Goal: Feedback & Contribution: Leave review/rating

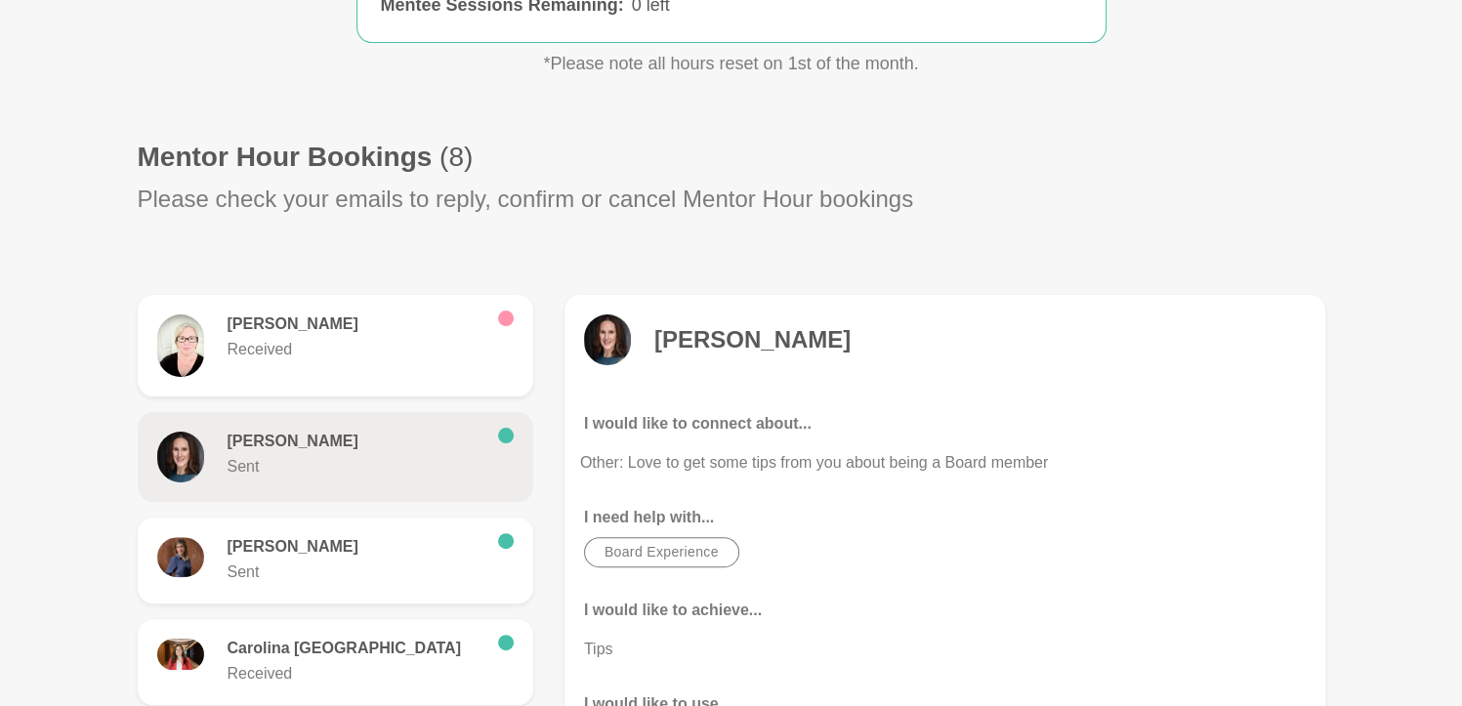
scroll to position [445, 0]
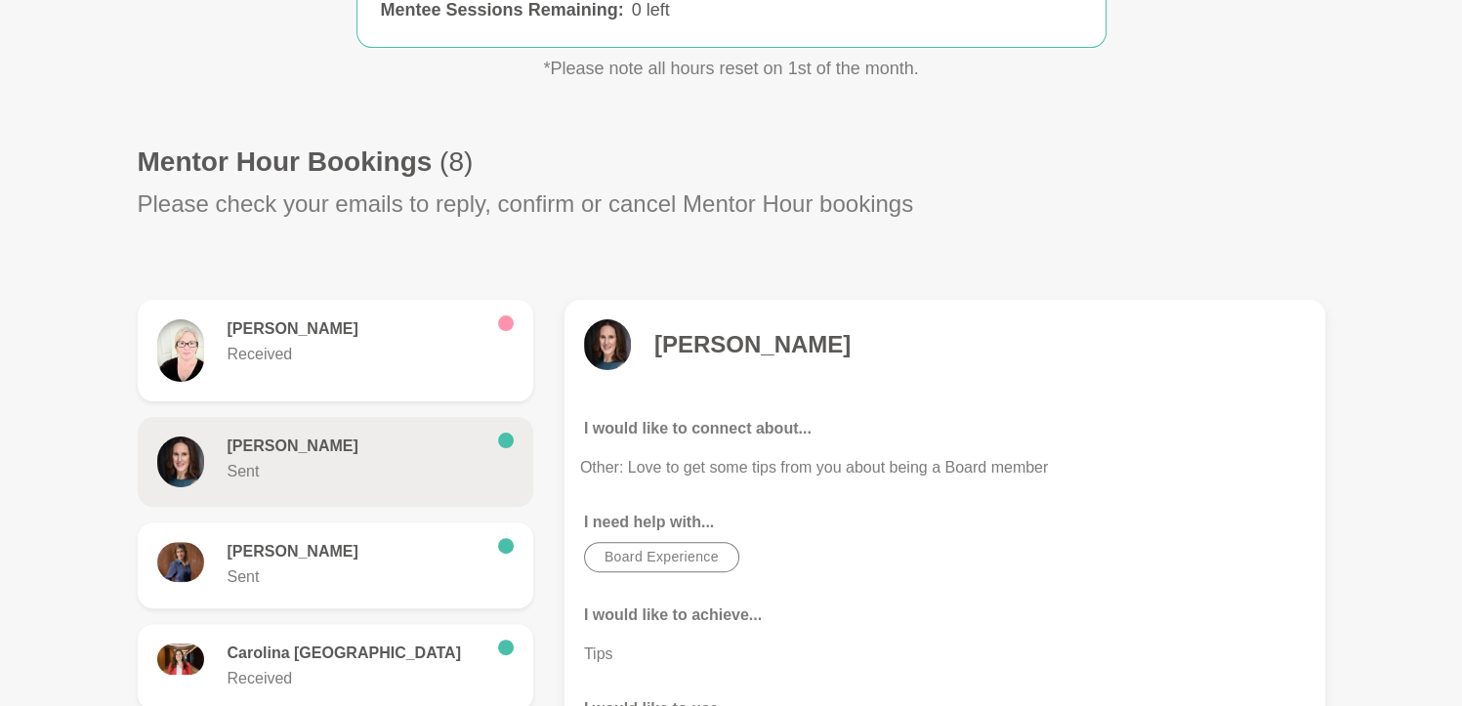
click at [744, 346] on h4 "[PERSON_NAME]" at bounding box center [752, 344] width 196 height 29
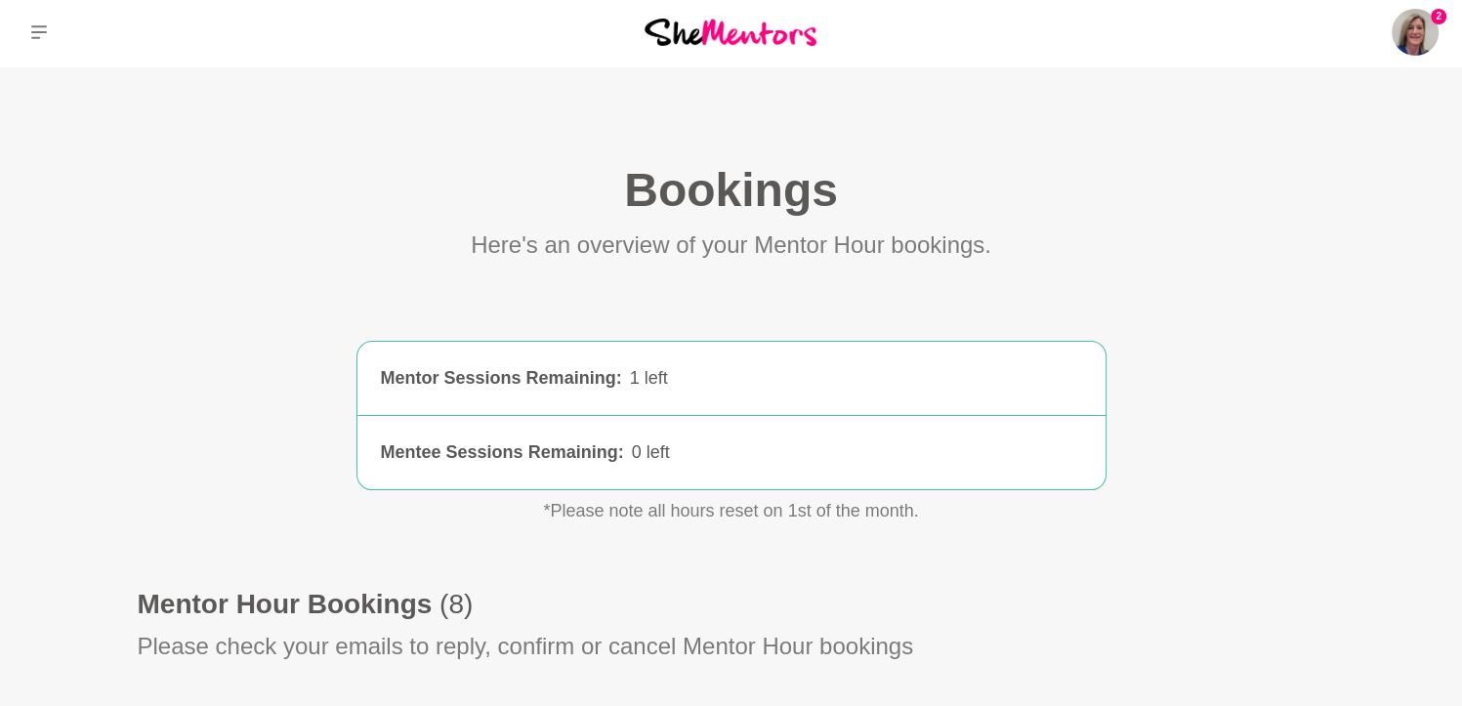
scroll to position [0, 0]
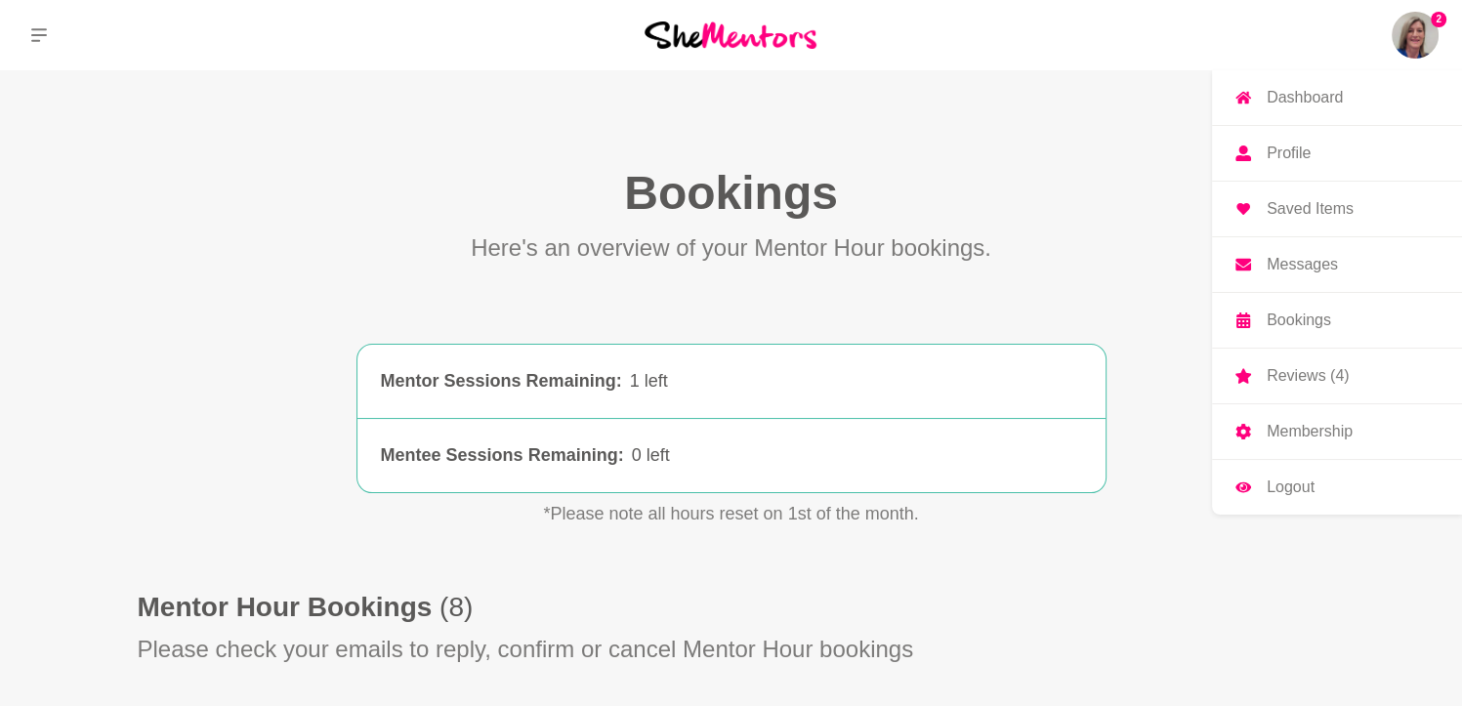
click at [1410, 38] on img at bounding box center [1415, 35] width 47 height 47
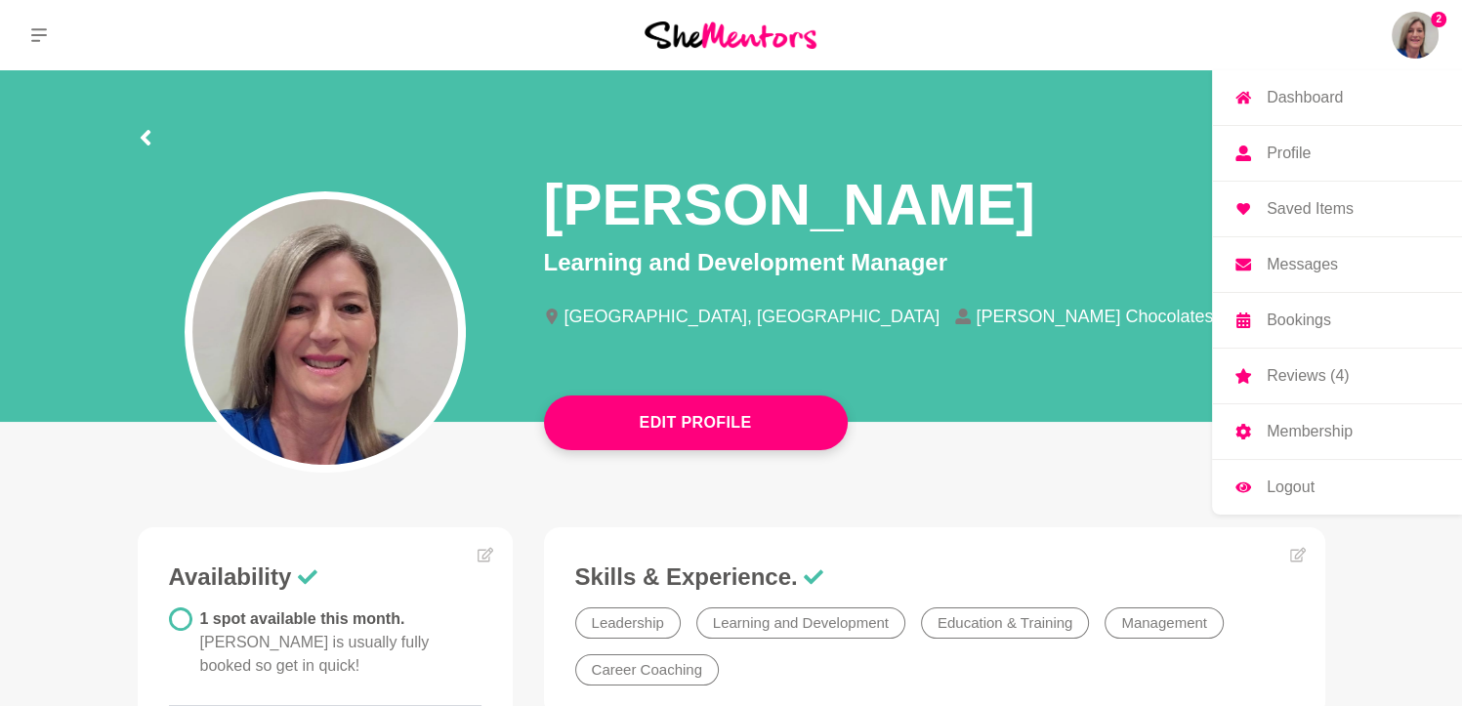
click at [1310, 370] on p "Reviews (4)" at bounding box center [1308, 376] width 82 height 16
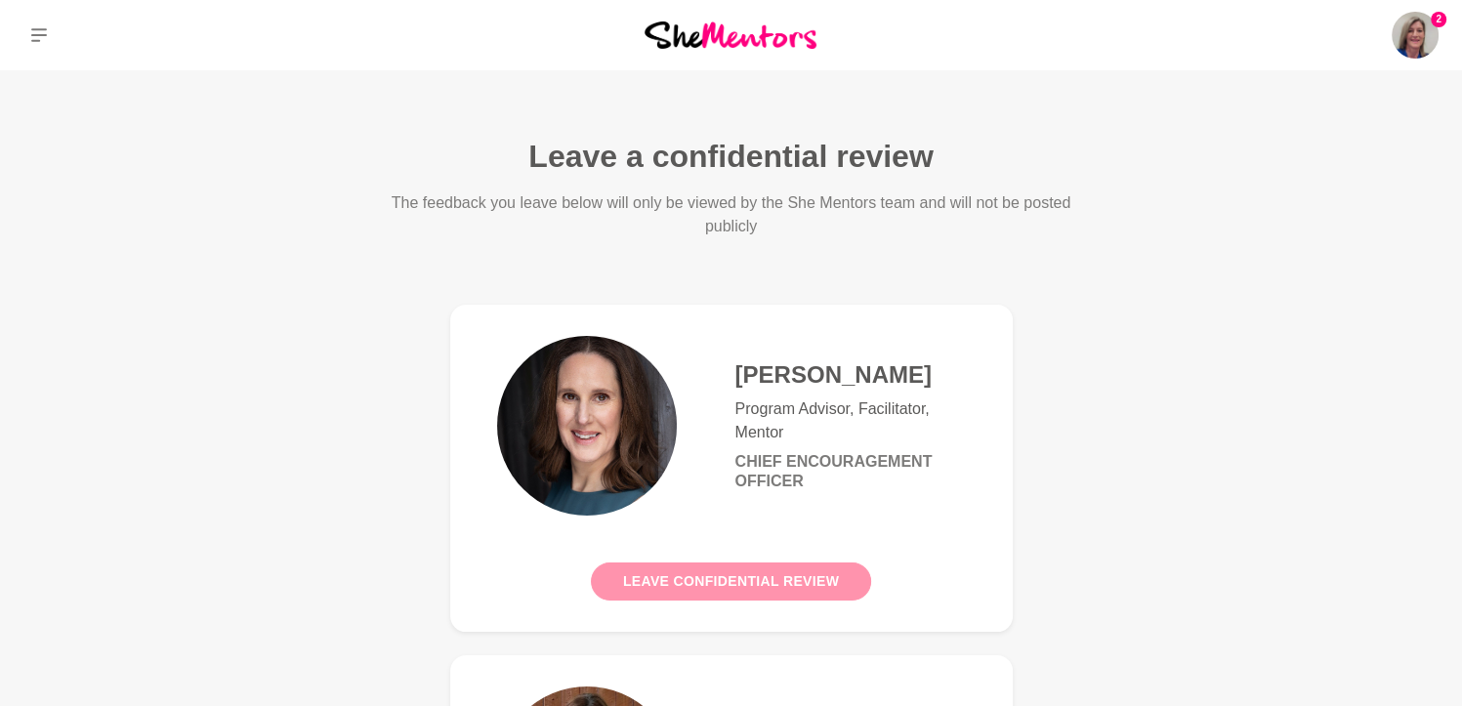
click at [767, 578] on button "Leave confidential review" at bounding box center [731, 581] width 280 height 38
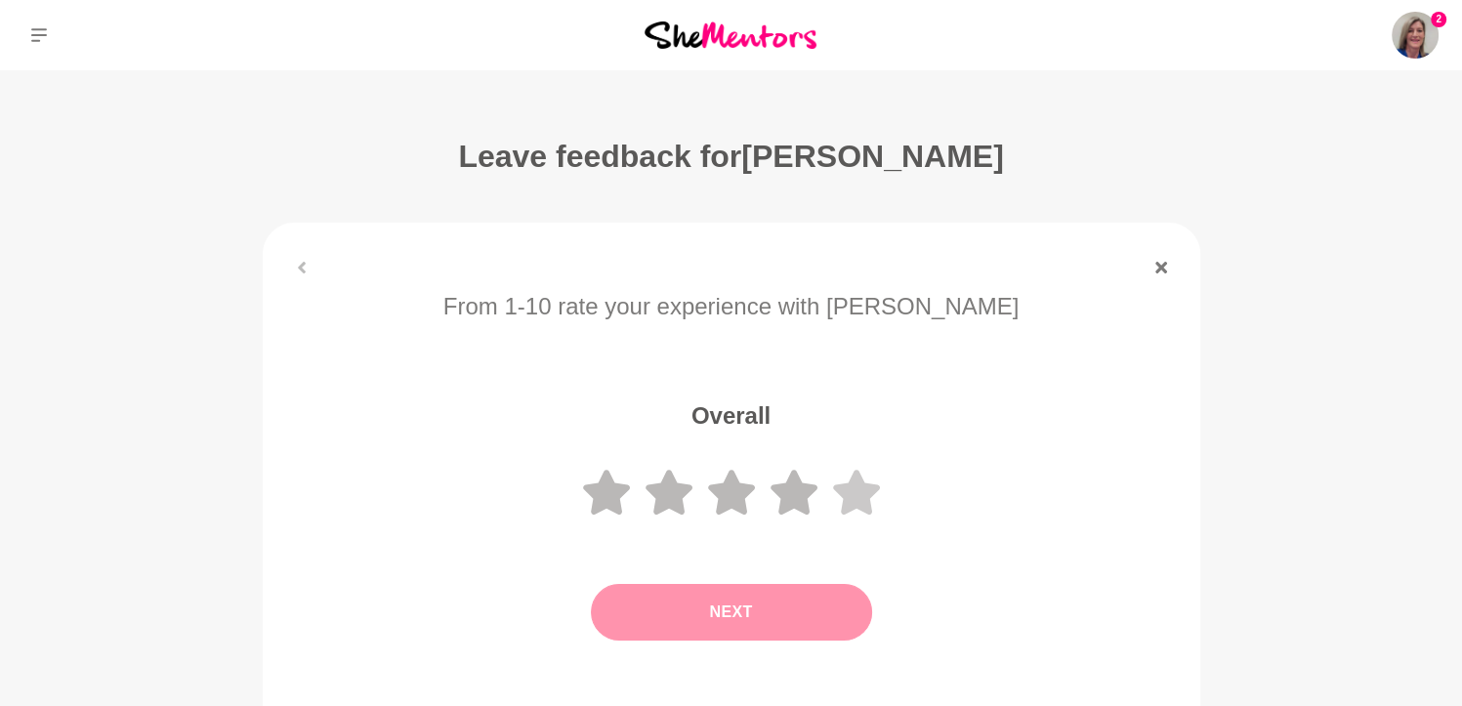
click at [856, 496] on icon at bounding box center [856, 492] width 47 height 45
click at [750, 596] on button "Next" at bounding box center [731, 612] width 281 height 57
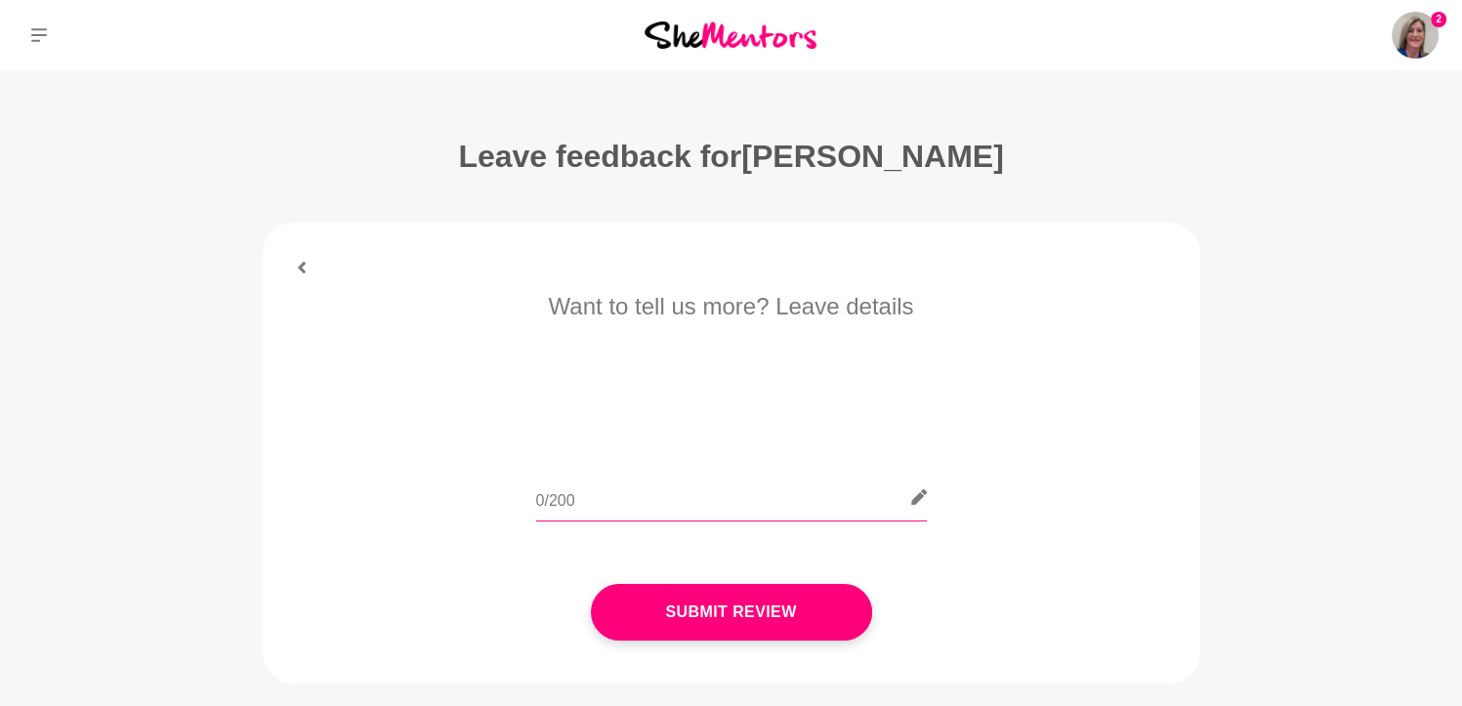
click at [577, 503] on input "text" at bounding box center [731, 498] width 391 height 48
click at [683, 505] on input "[PERSON_NAME] was absolutely" at bounding box center [731, 498] width 391 height 48
click at [774, 497] on input "[PERSON_NAME] was absolutely fantastic in our mentor hour. Clear with her advic…" at bounding box center [731, 498] width 391 height 48
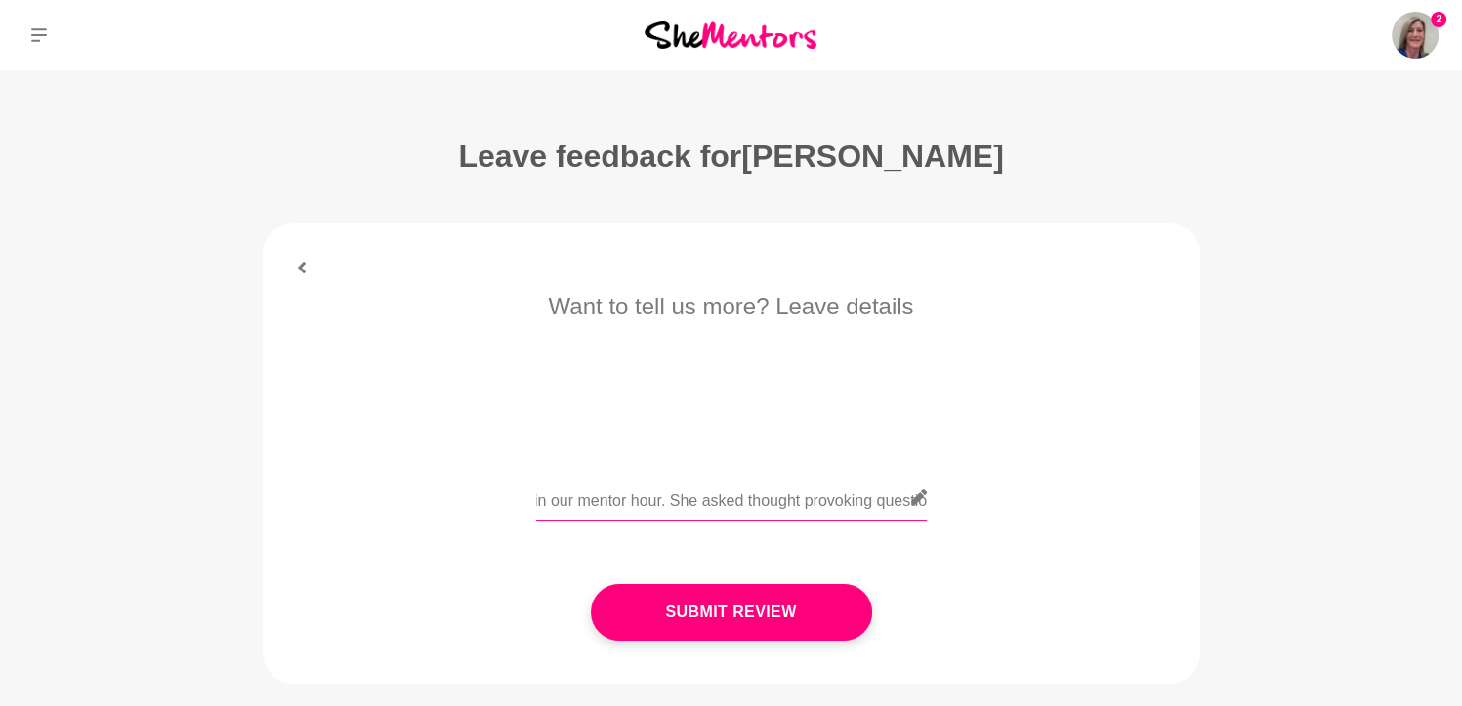
click at [896, 499] on input "[PERSON_NAME] was absolutely fantastic in our mentor hour. She asked thought pr…" at bounding box center [731, 498] width 391 height 48
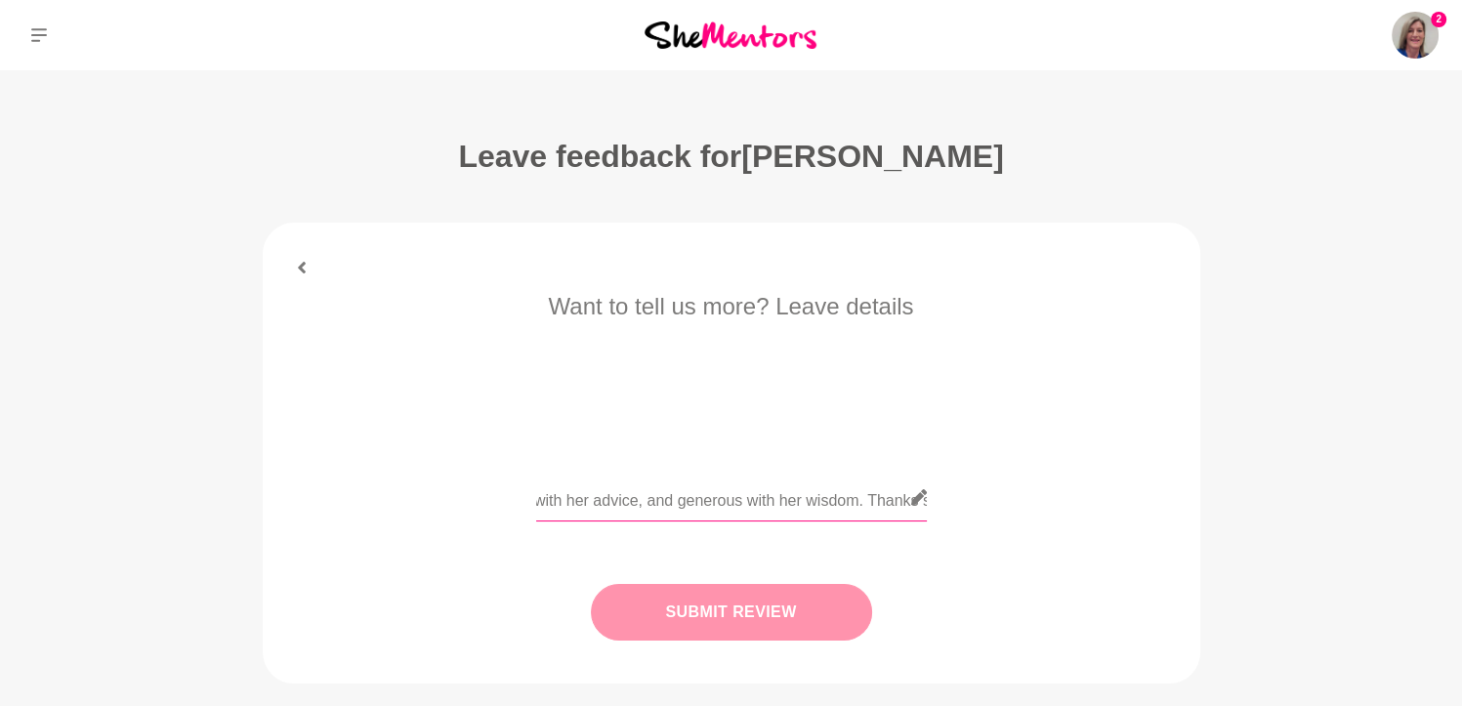
type input "[PERSON_NAME] was absolutely fantastic in our mentor hour. She asked thought pr…"
click at [770, 611] on button "Submit Review" at bounding box center [731, 612] width 281 height 57
